Goal: Task Accomplishment & Management: Use online tool/utility

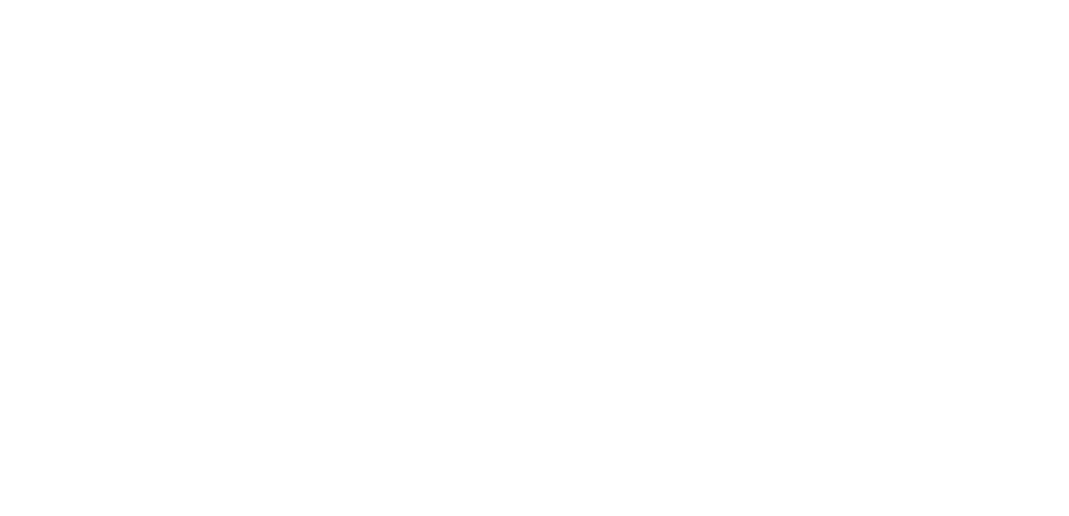
click at [882, 183] on html at bounding box center [534, 258] width 1069 height 516
click at [599, 276] on html at bounding box center [534, 258] width 1069 height 516
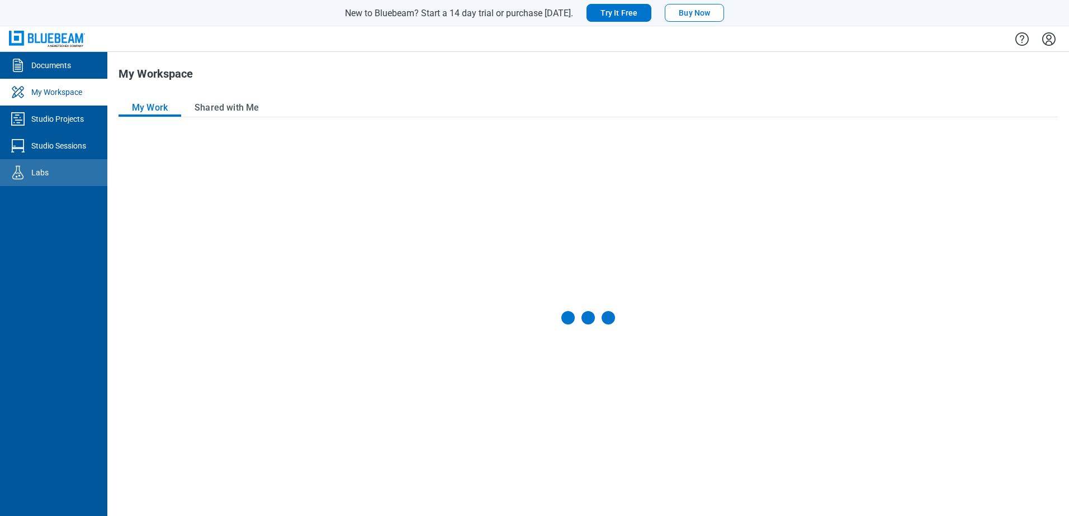
click at [50, 167] on link "Labs" at bounding box center [53, 172] width 107 height 27
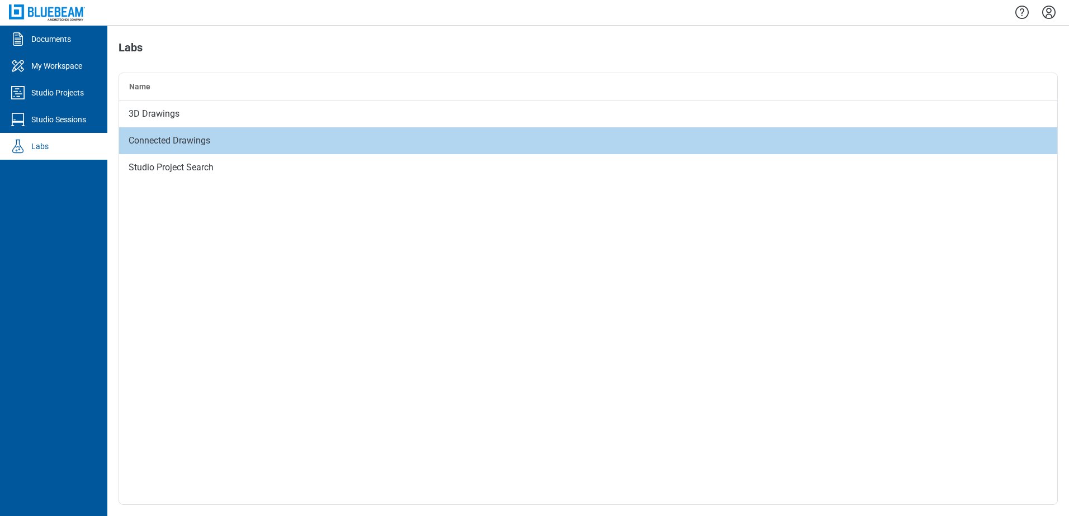
click at [188, 144] on div "Connected Drawings" at bounding box center [588, 140] width 938 height 27
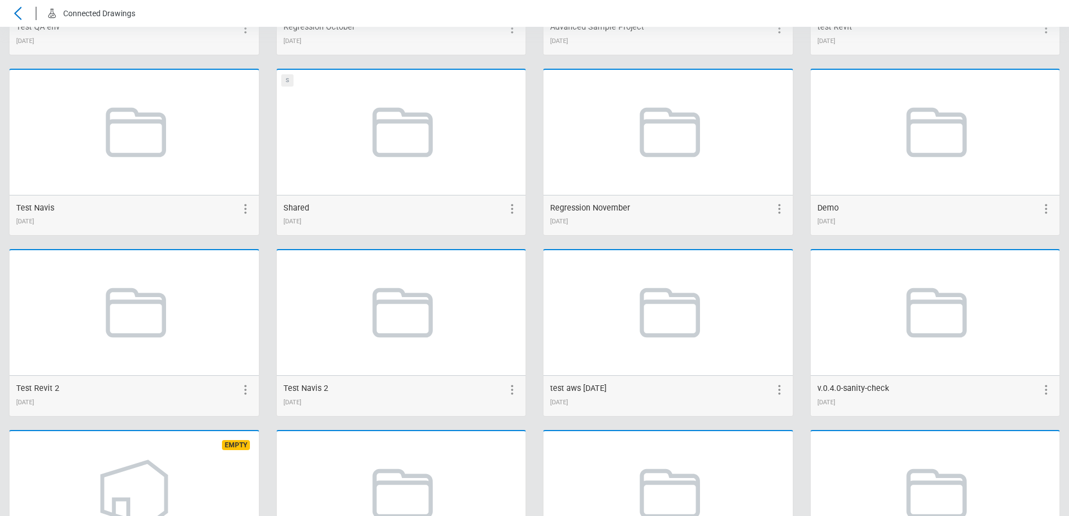
scroll to position [2114, 0]
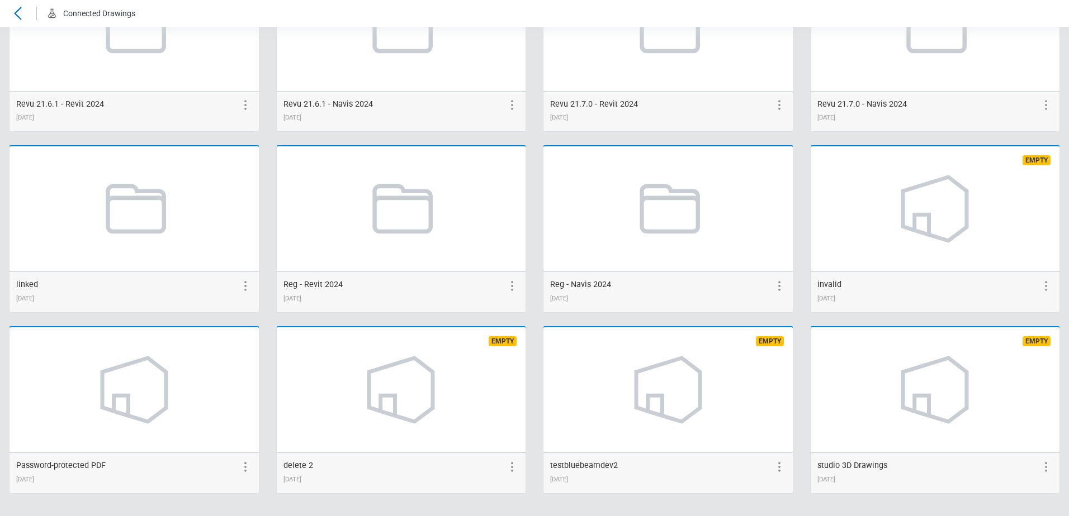
drag, startPoint x: 656, startPoint y: 52, endPoint x: 672, endPoint y: 446, distance: 394.4
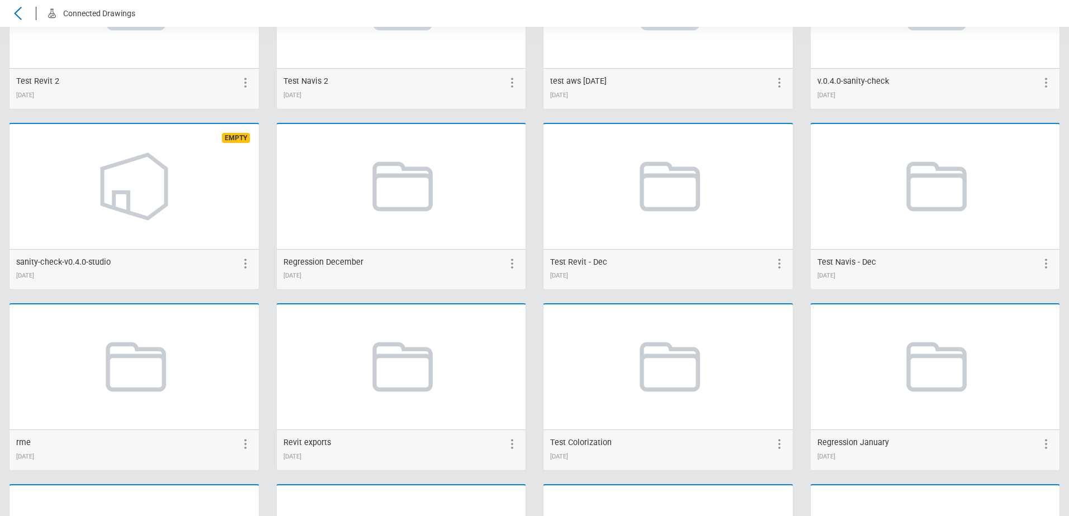
scroll to position [505, 0]
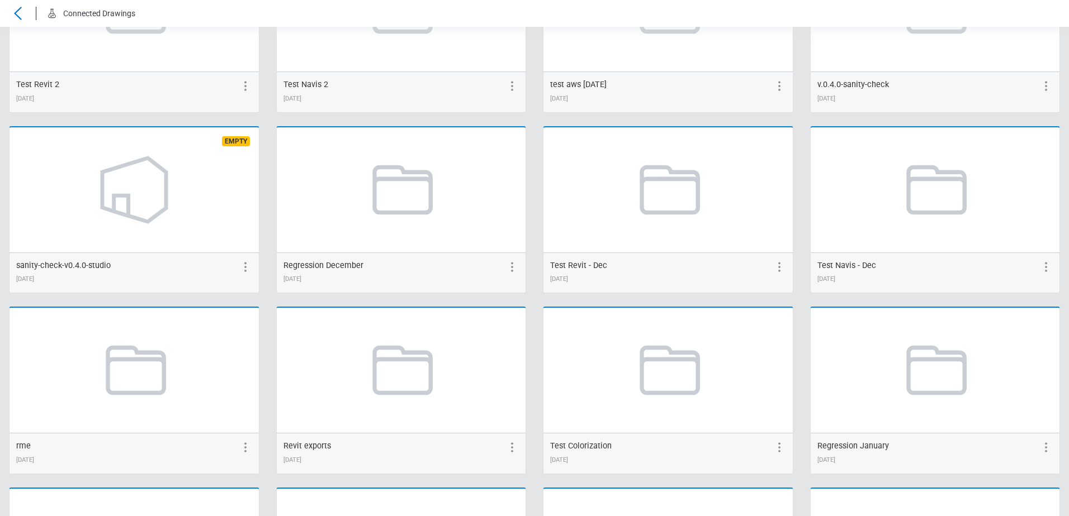
drag, startPoint x: 278, startPoint y: 422, endPoint x: 267, endPoint y: 409, distance: 16.7
click at [659, 381] on icon at bounding box center [667, 371] width 85 height 85
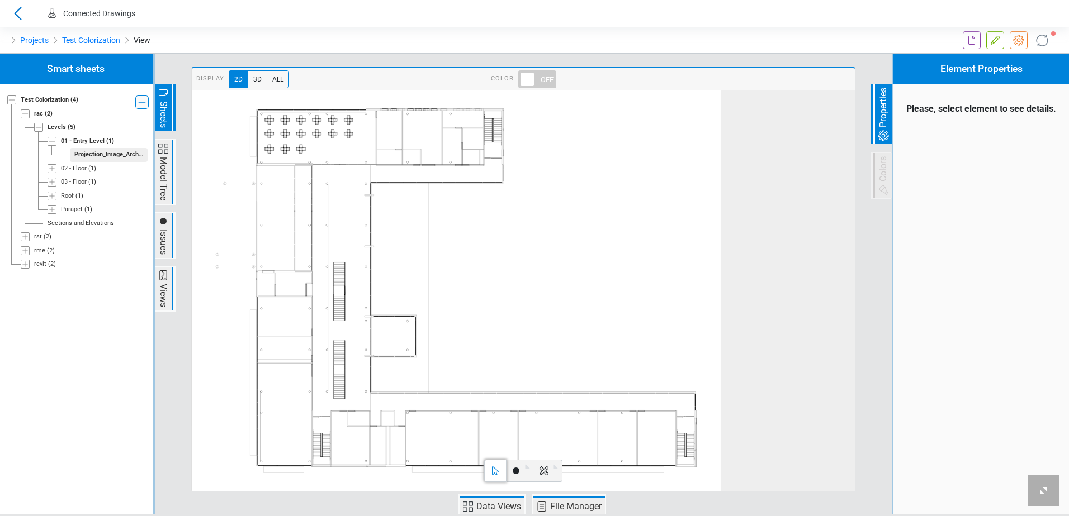
click at [492, 510] on span "Data Views" at bounding box center [498, 506] width 48 height 13
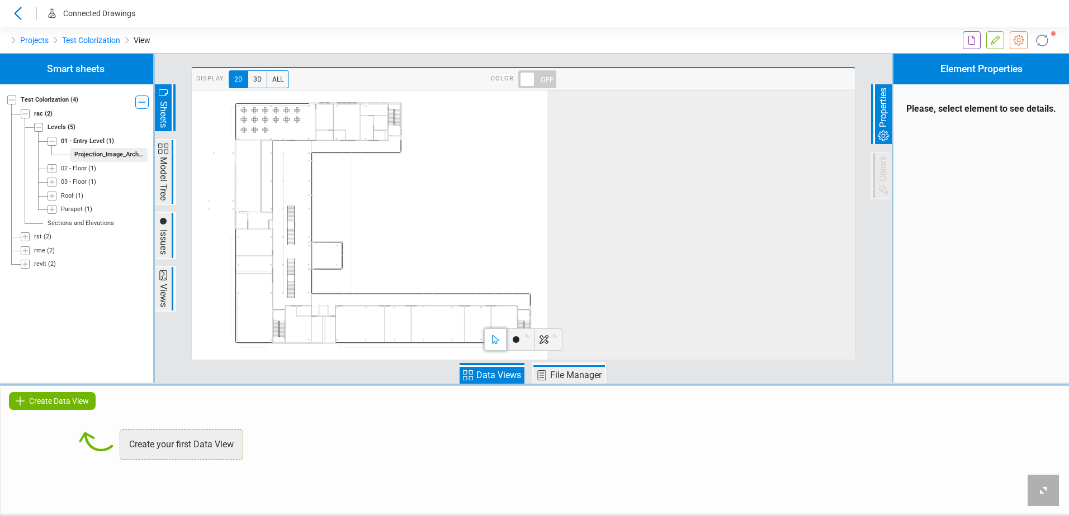
click at [82, 406] on span "Create Data View" at bounding box center [59, 401] width 60 height 13
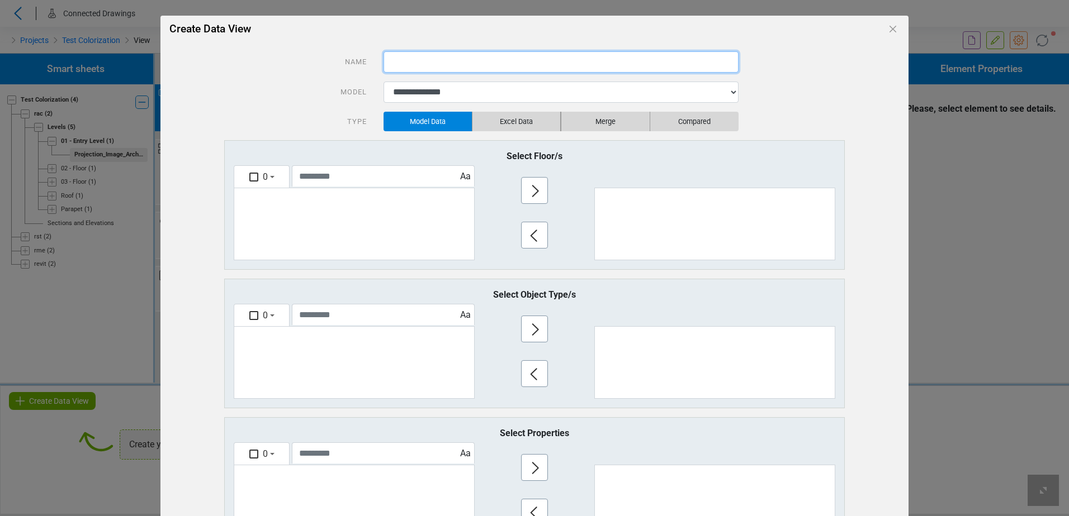
click at [421, 65] on input "text" at bounding box center [560, 61] width 355 height 21
type input "***"
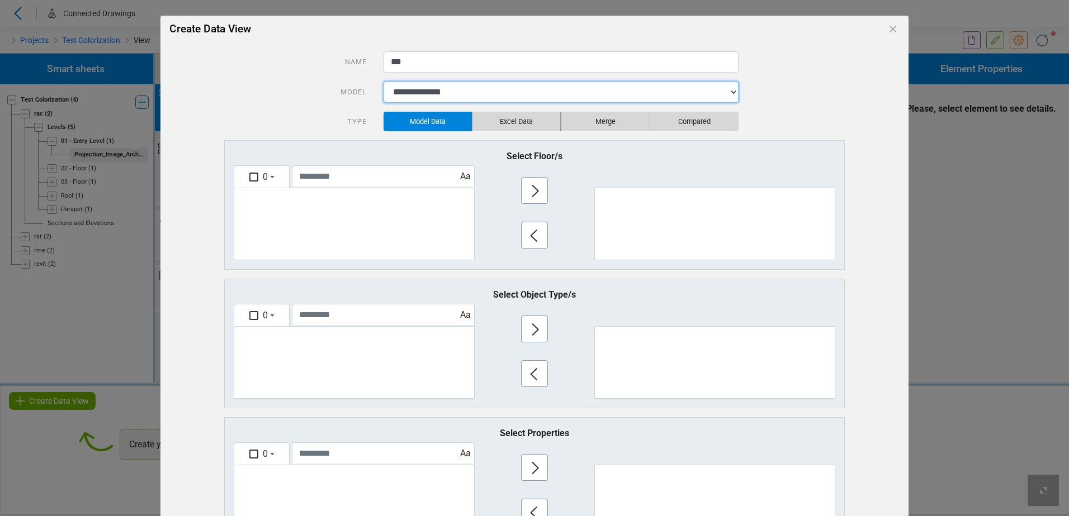
click at [423, 85] on select "**********" at bounding box center [560, 92] width 355 height 21
select select "**********"
click at [383, 82] on select "**********" at bounding box center [560, 92] width 355 height 21
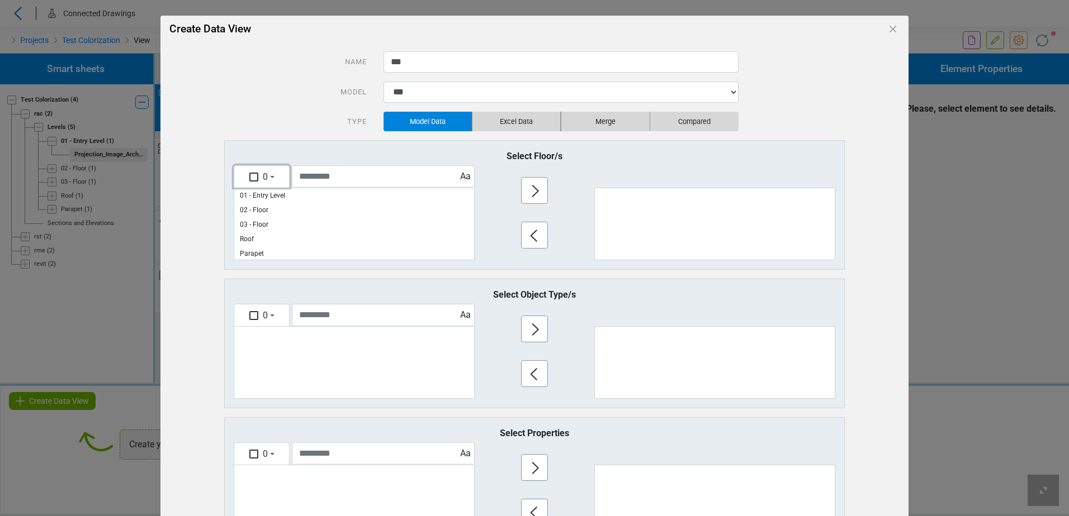
click at [254, 178] on button "0" at bounding box center [262, 176] width 56 height 22
click at [291, 197] on button "Select All" at bounding box center [278, 202] width 88 height 17
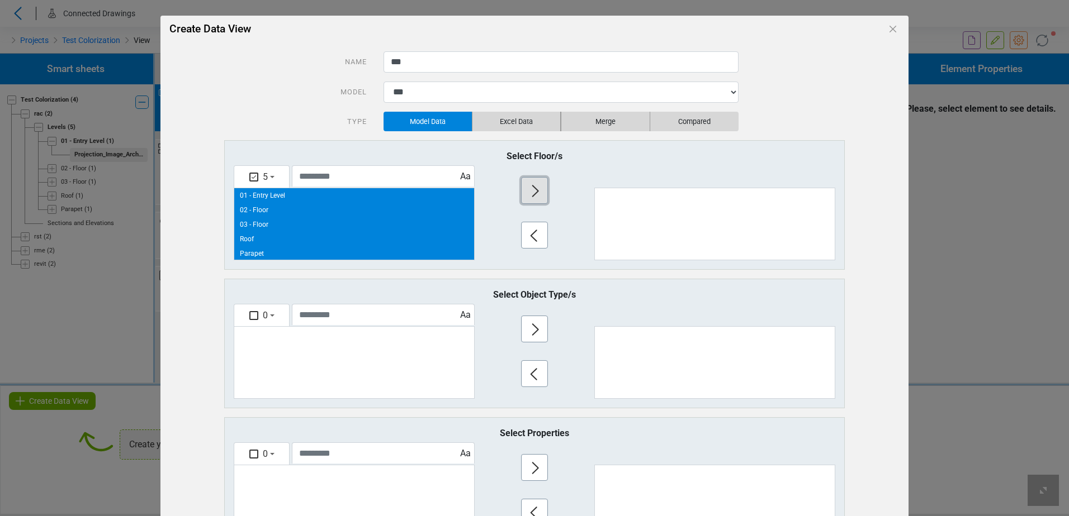
click at [521, 191] on button "button" at bounding box center [534, 190] width 27 height 27
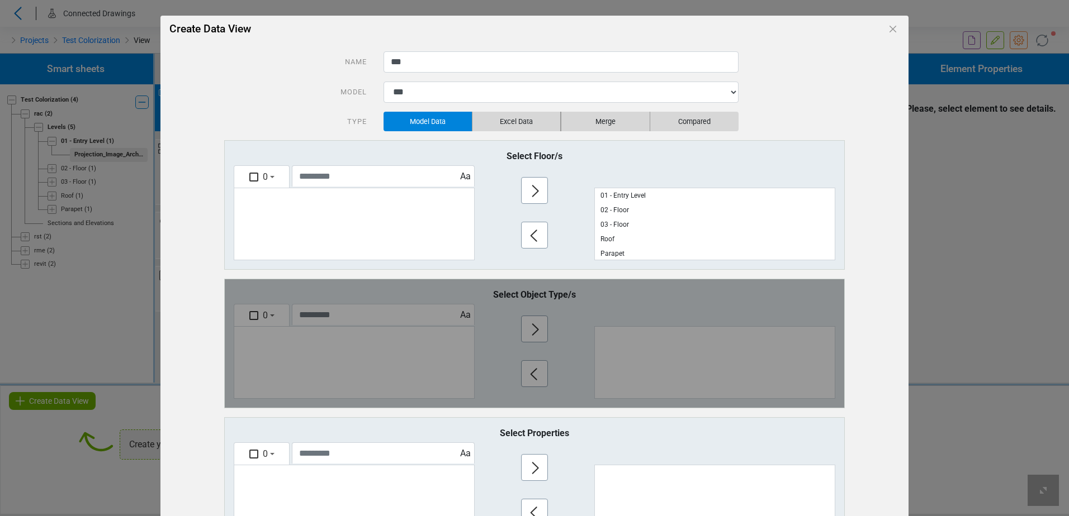
click at [299, 339] on div "Loading... Loading... Loading..." at bounding box center [534, 343] width 619 height 129
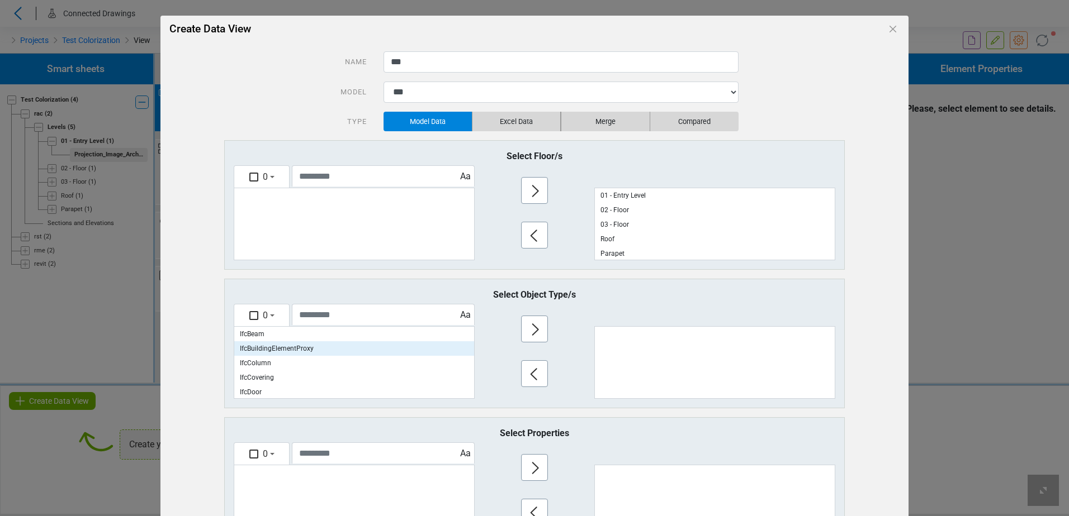
click at [328, 343] on p "IfcBuildingElementProxy" at bounding box center [354, 348] width 240 height 15
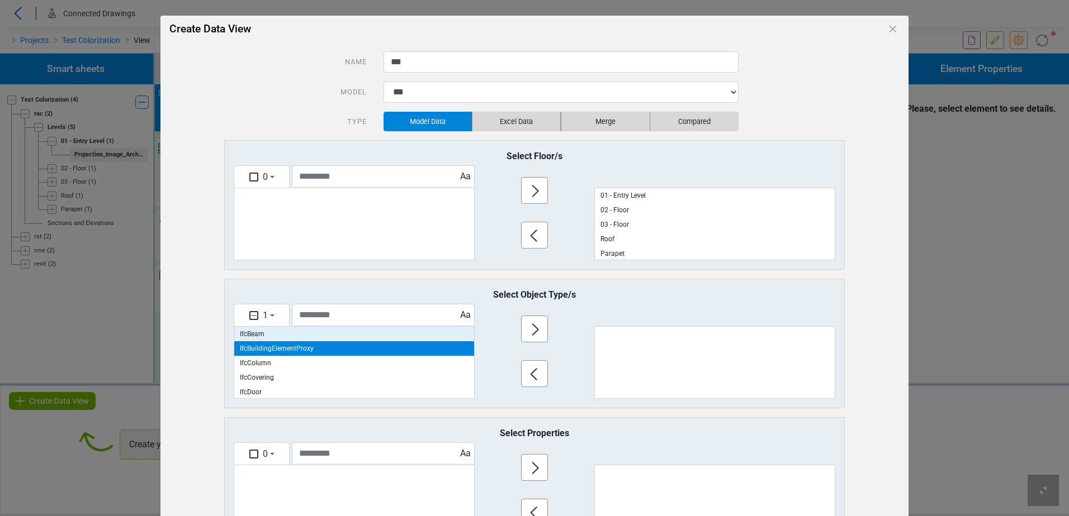
click at [311, 333] on p "IfcBeam" at bounding box center [354, 334] width 240 height 15
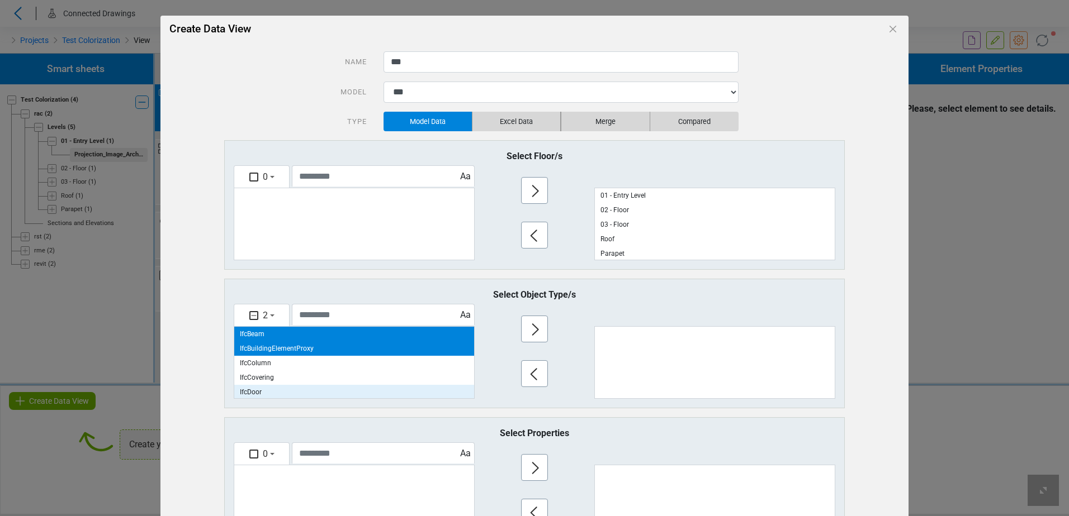
click at [293, 388] on p "IfcDoor" at bounding box center [354, 392] width 240 height 15
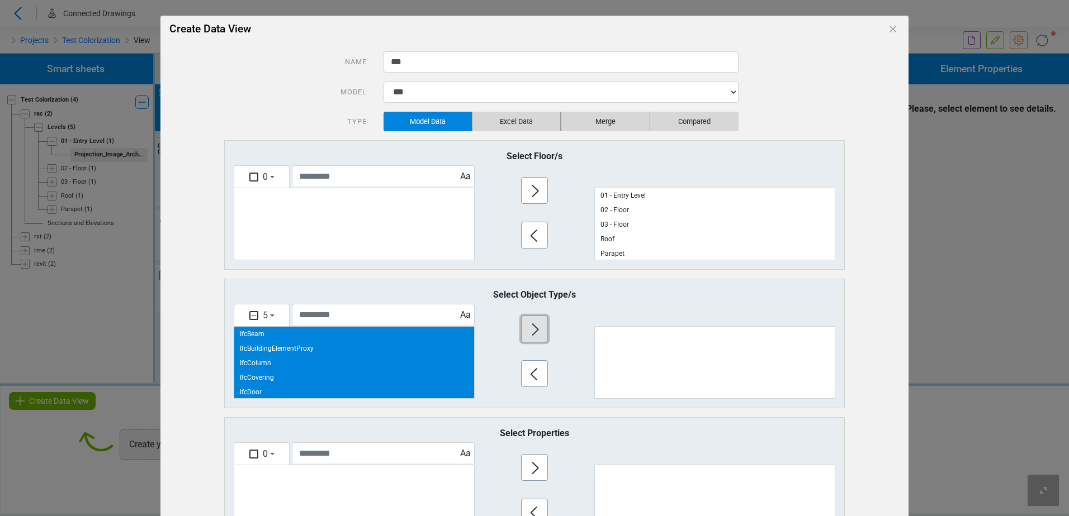
click at [540, 322] on button "button" at bounding box center [534, 329] width 27 height 27
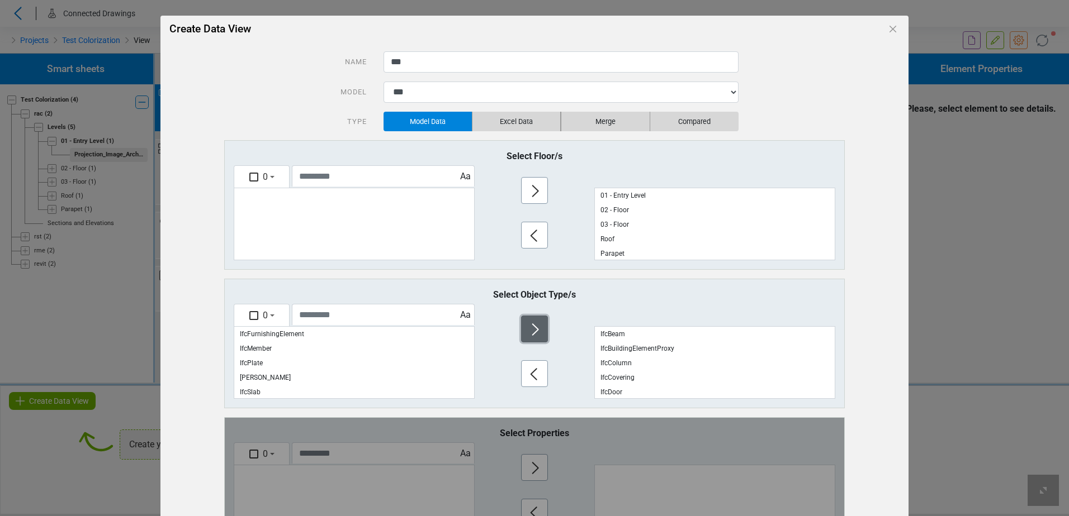
scroll to position [87, 0]
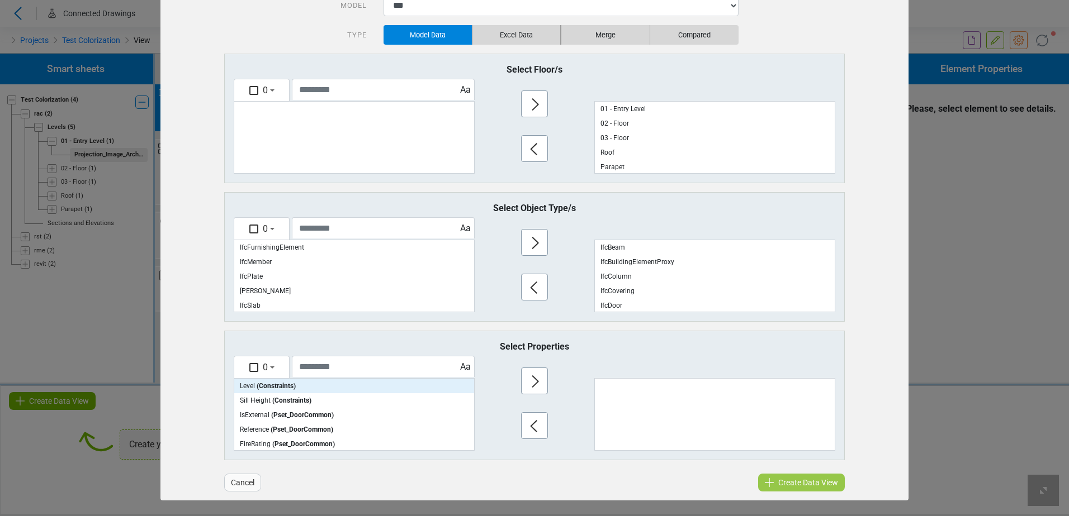
click at [272, 387] on span "( Constraints )" at bounding box center [276, 386] width 39 height 8
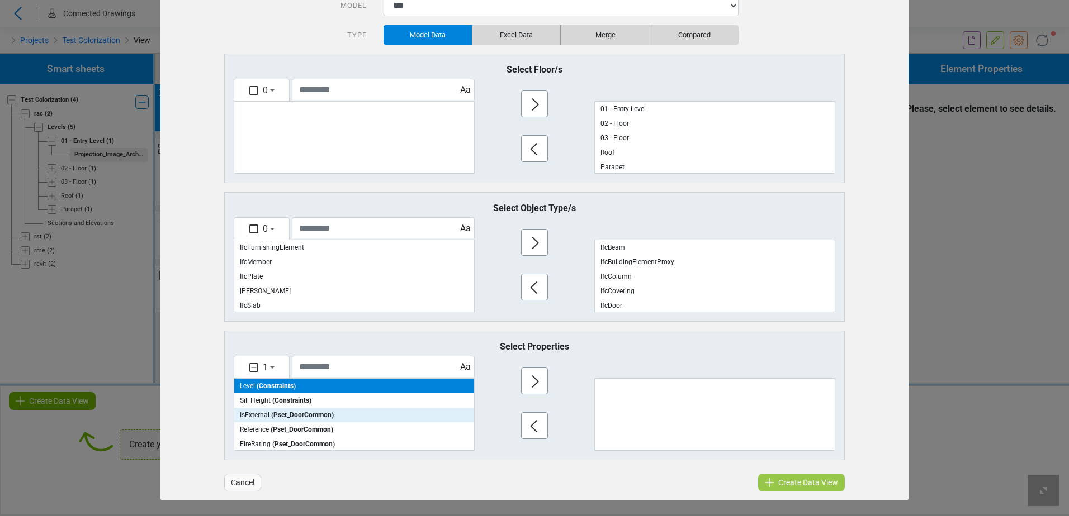
click at [285, 415] on span "( Pset_DoorCommon )" at bounding box center [302, 415] width 63 height 8
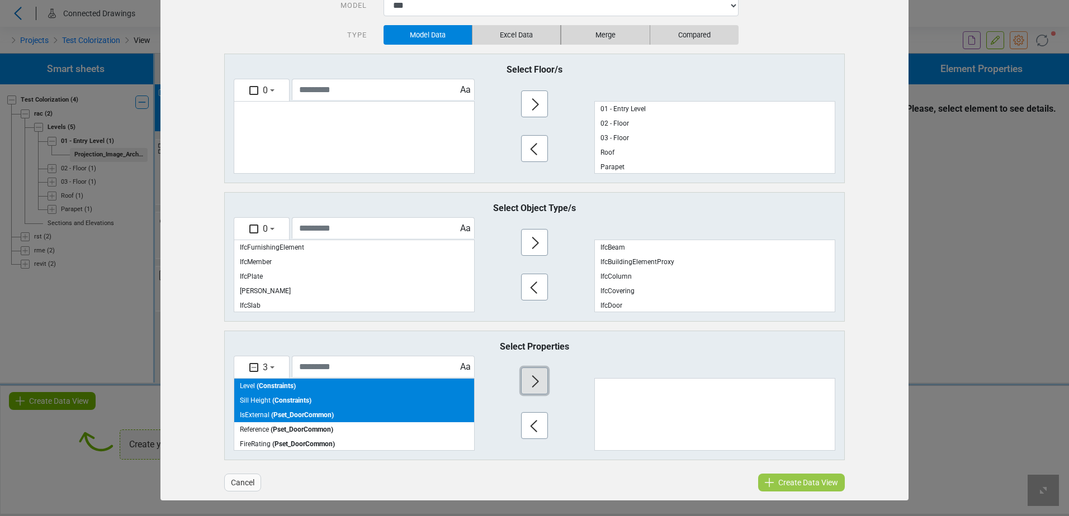
click at [526, 376] on icon "button" at bounding box center [535, 382] width 18 height 18
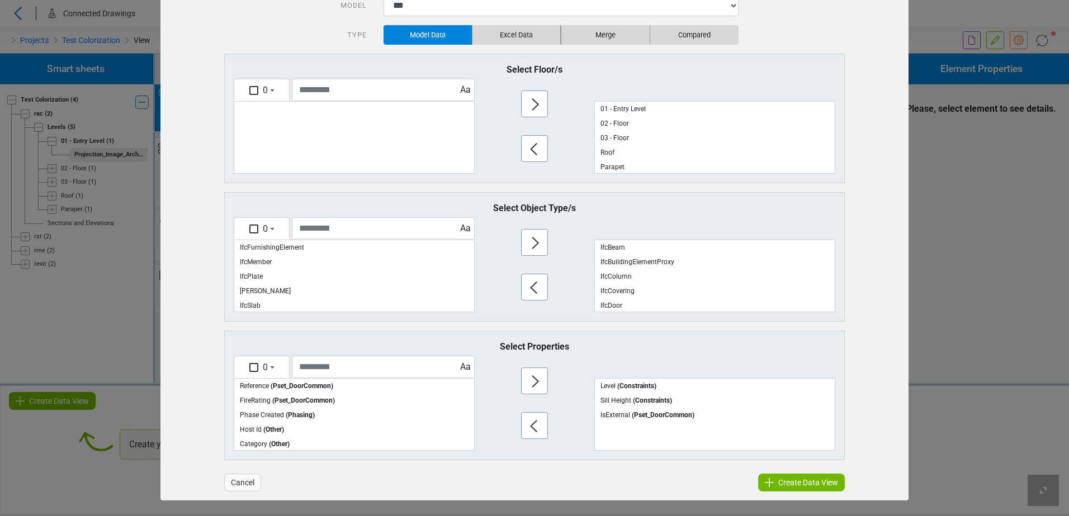
click at [780, 477] on span "Create Data View" at bounding box center [808, 482] width 60 height 13
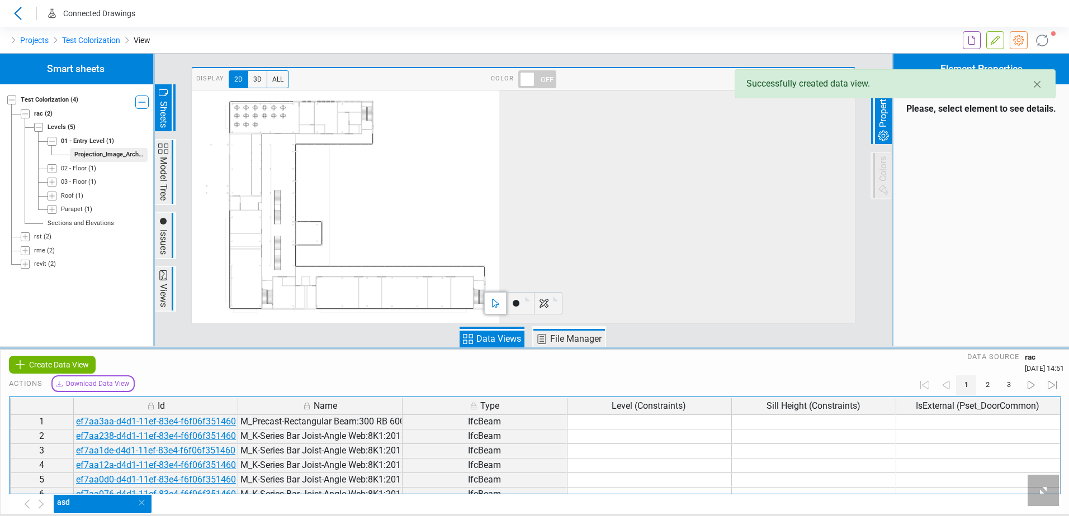
drag, startPoint x: 652, startPoint y: 381, endPoint x: 572, endPoint y: 372, distance: 80.9
drag, startPoint x: 572, startPoint y: 372, endPoint x: 932, endPoint y: 393, distance: 360.6
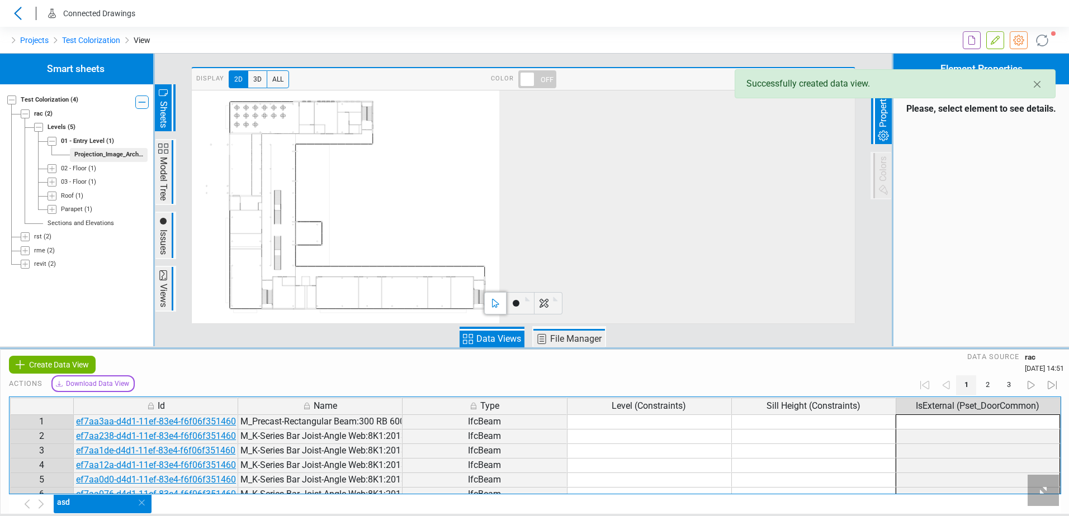
drag, startPoint x: 940, startPoint y: 388, endPoint x: 933, endPoint y: 416, distance: 28.7
click at [933, 416] on td "Tab Panels" at bounding box center [977, 422] width 164 height 15
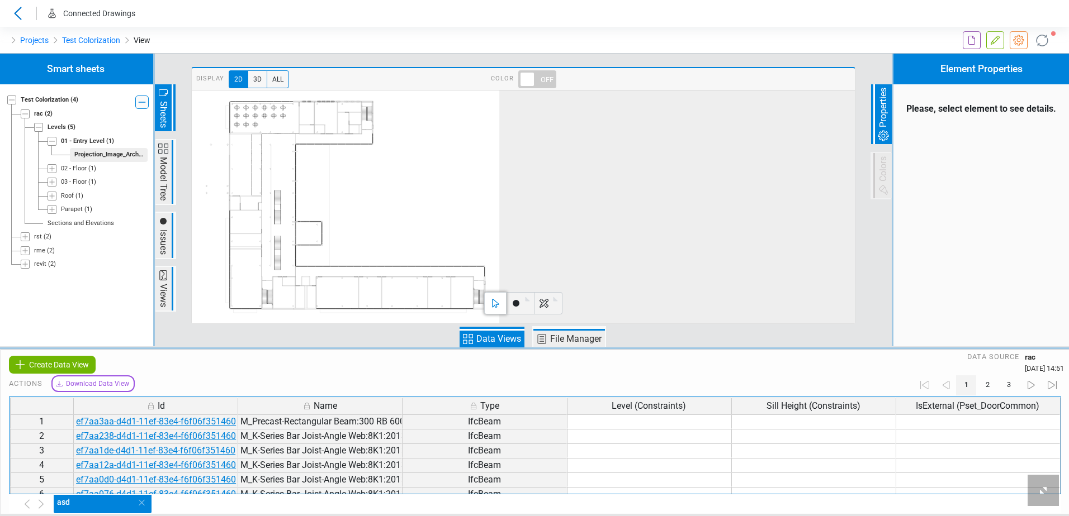
drag, startPoint x: 764, startPoint y: 379, endPoint x: 181, endPoint y: 376, distance: 583.5
click at [181, 376] on div "Actions Download Data View" at bounding box center [535, 384] width 1052 height 17
click at [107, 387] on span "Download Data View" at bounding box center [97, 384] width 63 height 10
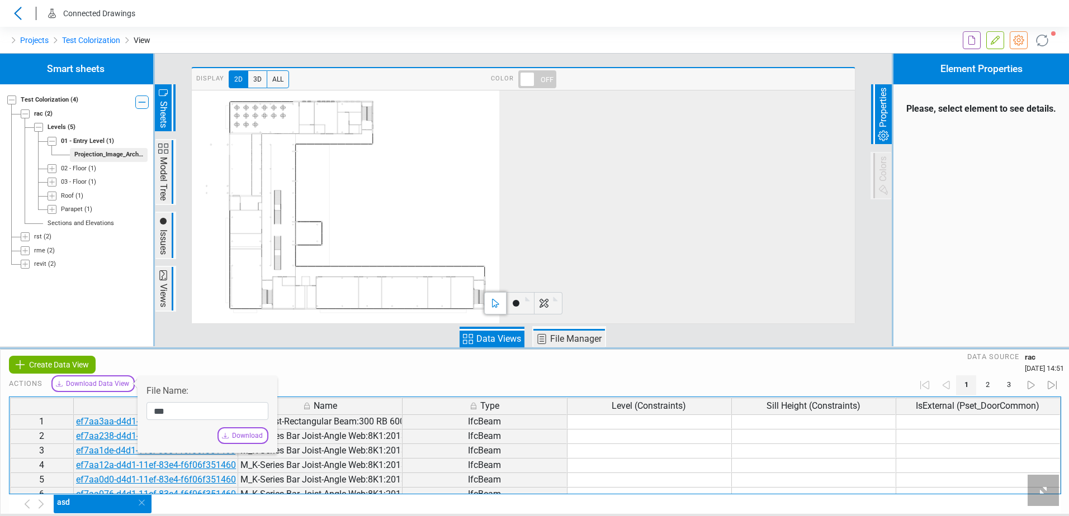
click at [250, 438] on span "Download" at bounding box center [247, 436] width 31 height 10
